Goal: Task Accomplishment & Management: Use online tool/utility

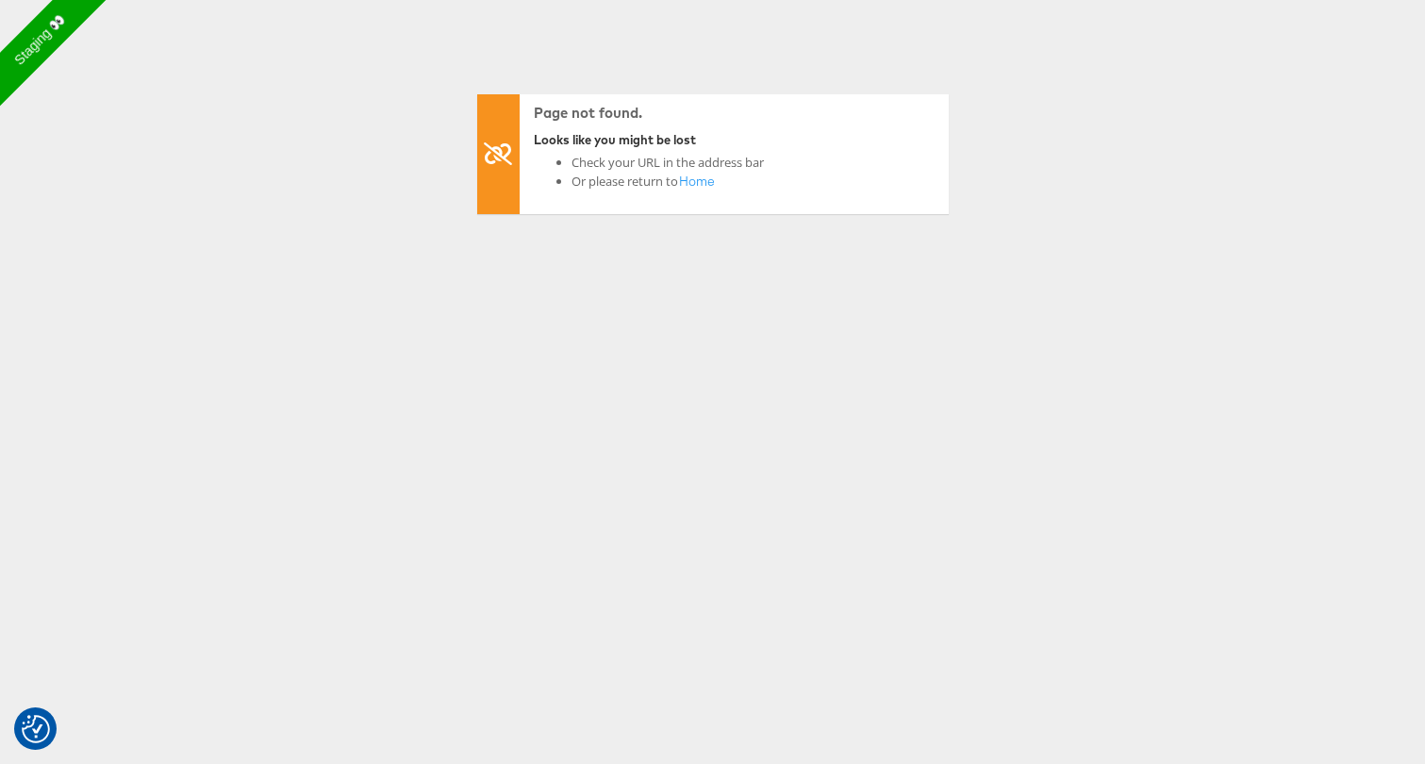
click at [757, 173] on li "Or please return to Home" at bounding box center [667, 189] width 192 height 34
click at [700, 184] on link "Home" at bounding box center [697, 189] width 38 height 34
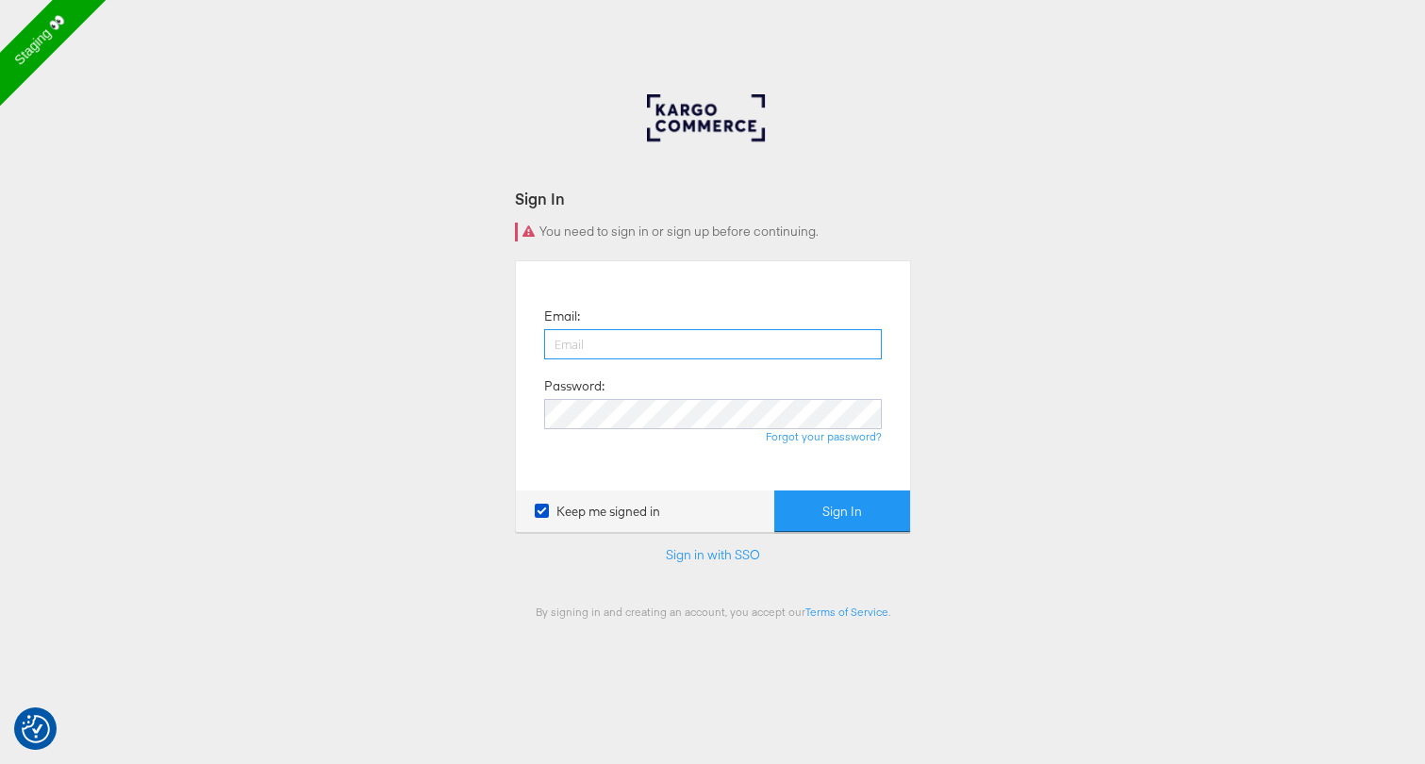
type input "[PERSON_NAME][EMAIL_ADDRESS][DOMAIN_NAME]"
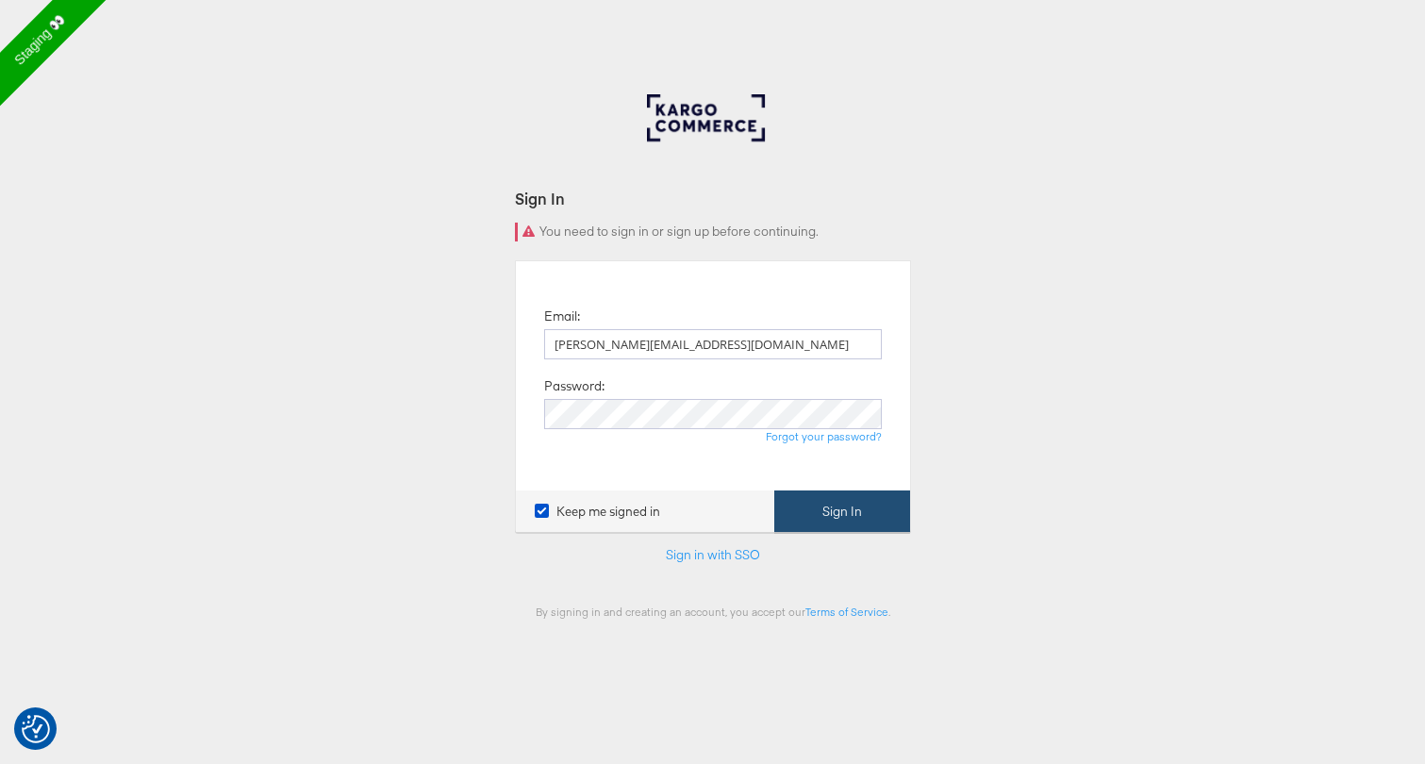
click at [817, 508] on button "Sign In" at bounding box center [842, 511] width 136 height 42
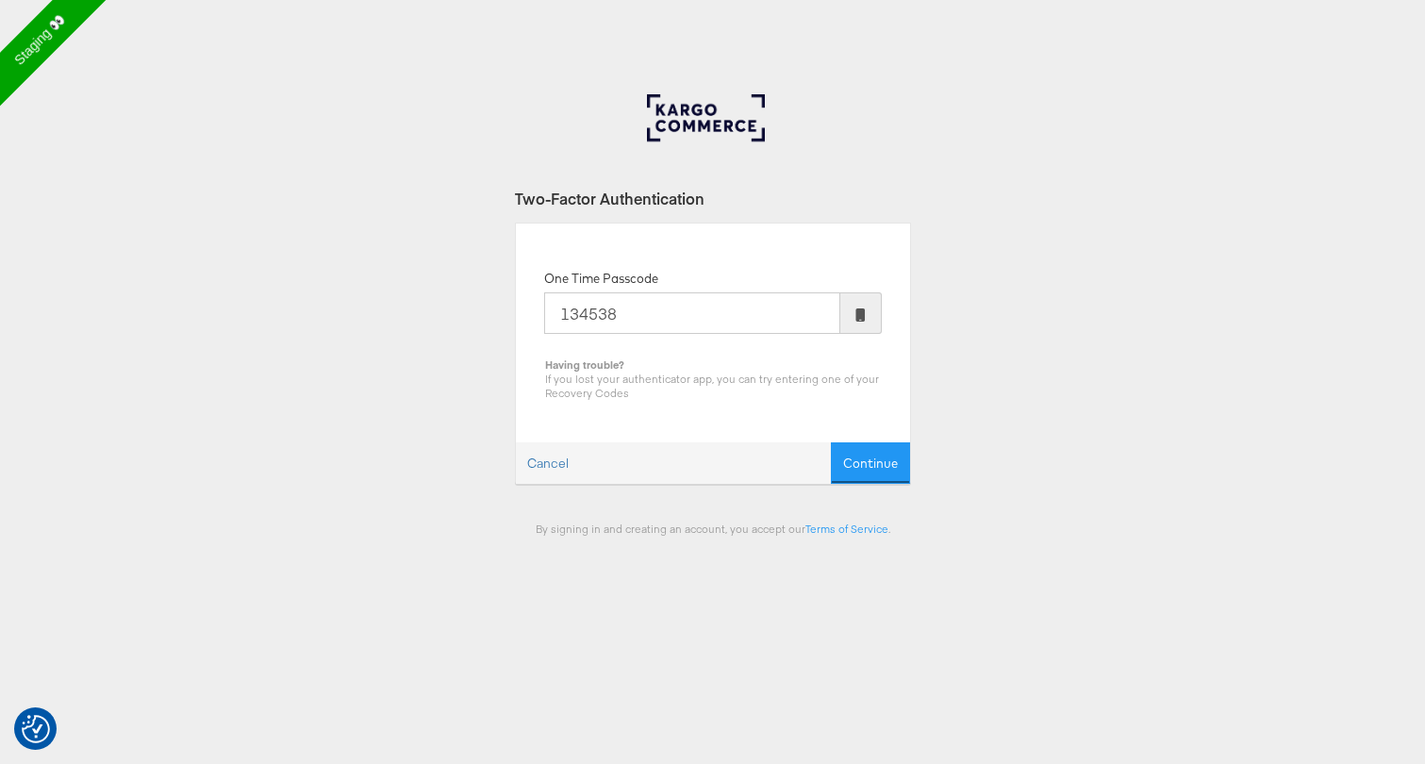
type input "134538"
click at [831, 442] on button "Continue" at bounding box center [870, 463] width 79 height 42
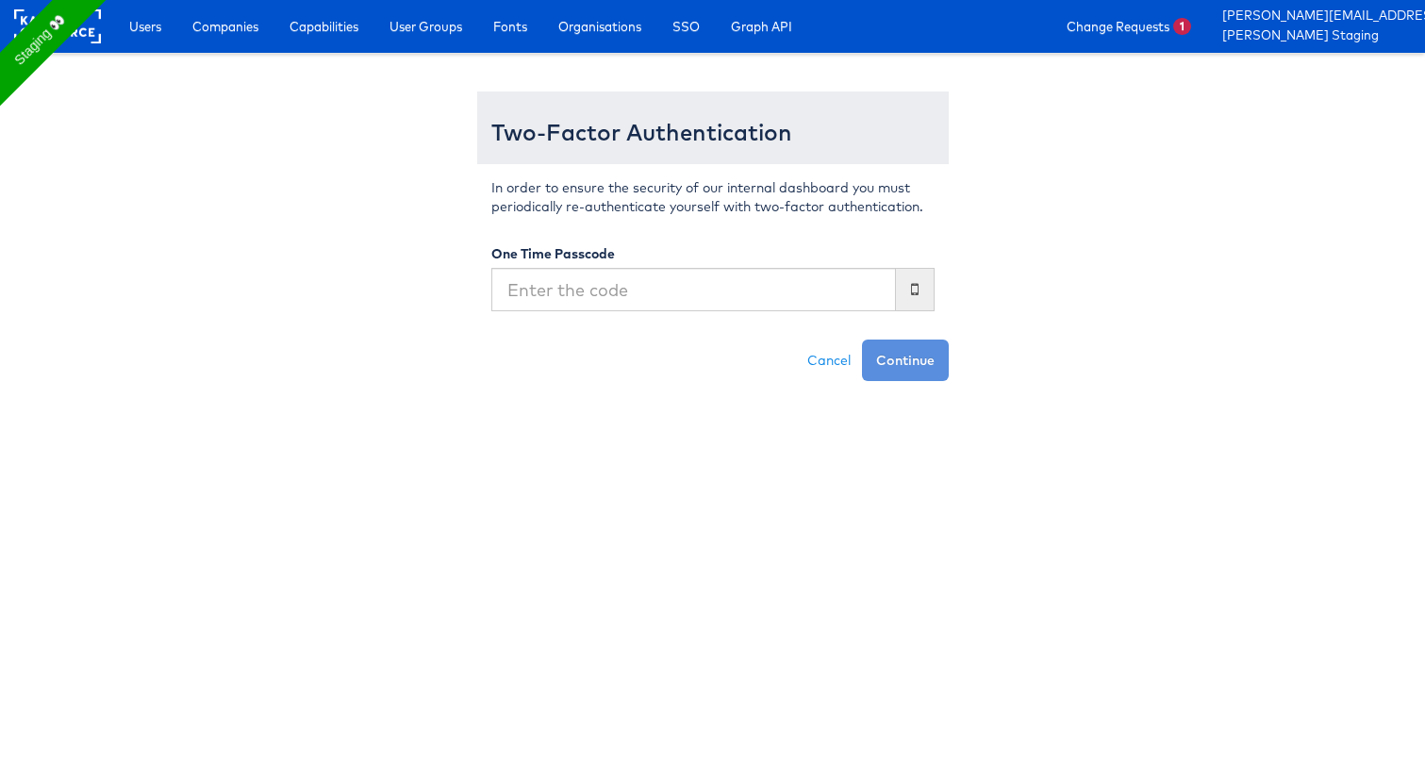
click at [682, 291] on input "text" at bounding box center [693, 289] width 404 height 43
type input "134538"
click at [862, 339] on button "Continue" at bounding box center [905, 359] width 87 height 41
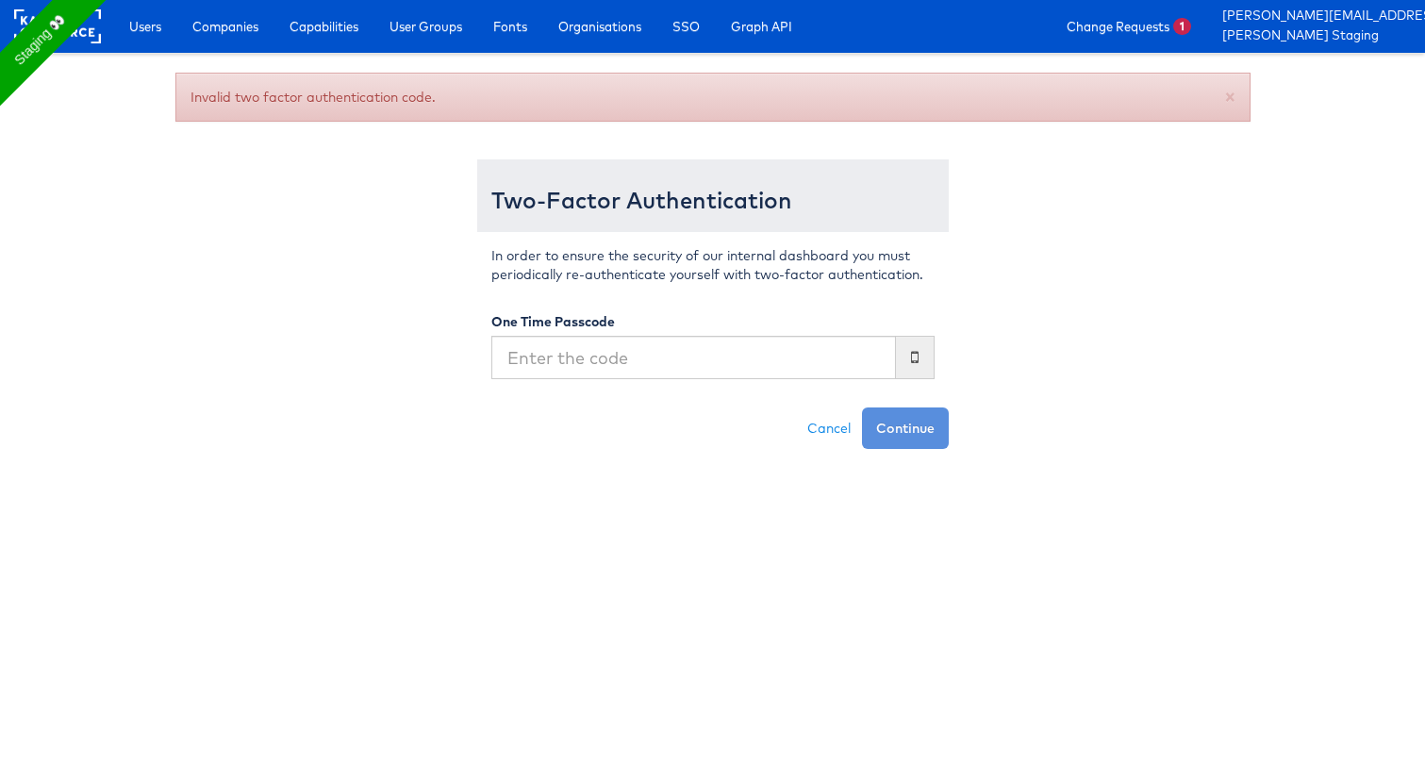
type input "2"
type input "428169"
click at [862, 407] on button "Continue" at bounding box center [905, 427] width 87 height 41
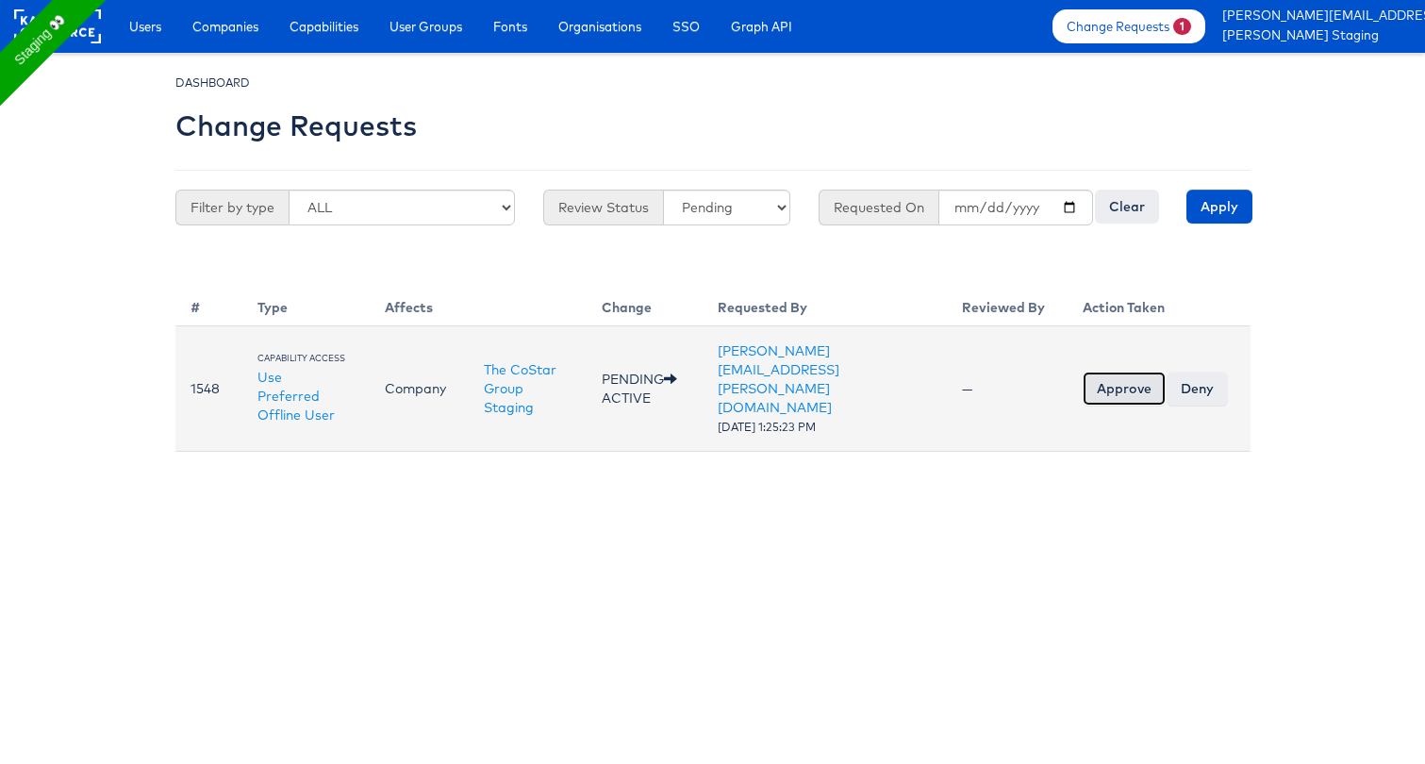
click at [1126, 371] on input "Approve" at bounding box center [1123, 388] width 83 height 34
